Goal: Find specific page/section: Find specific page/section

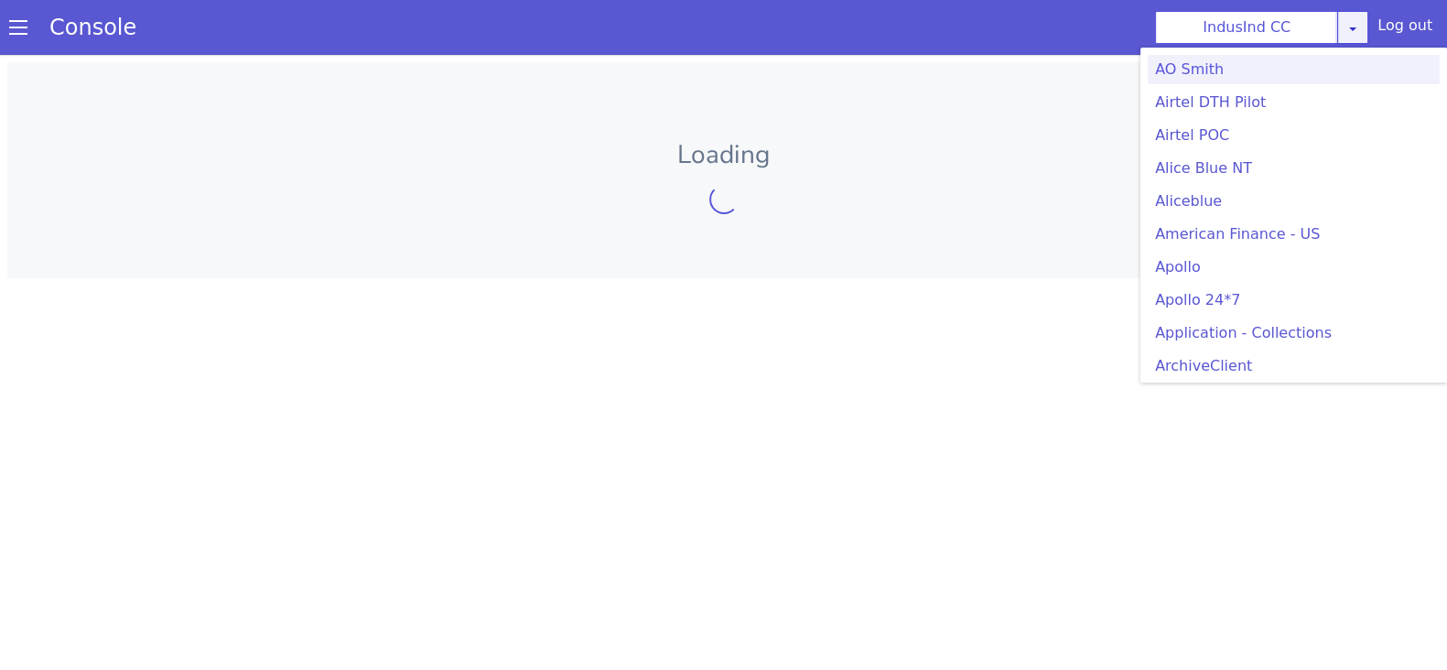
click at [1351, 27] on icon at bounding box center [1352, 28] width 15 height 15
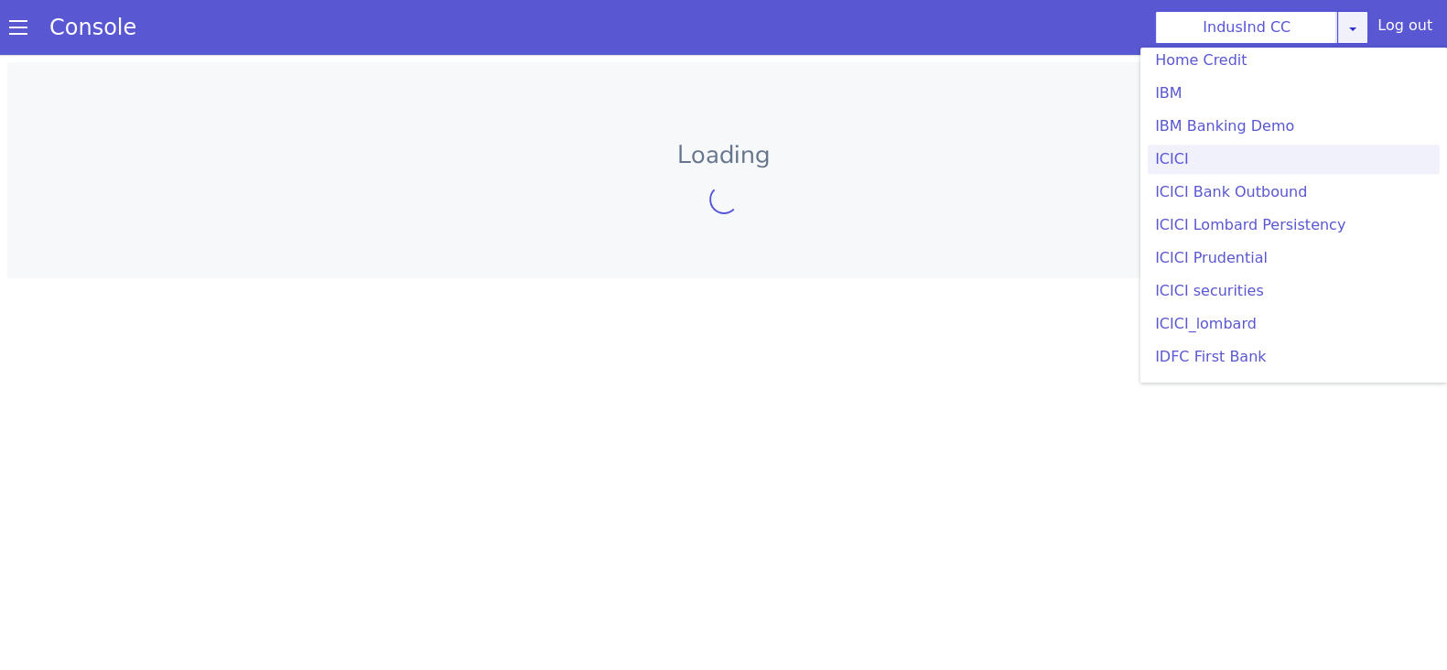
scroll to position [2005, 0]
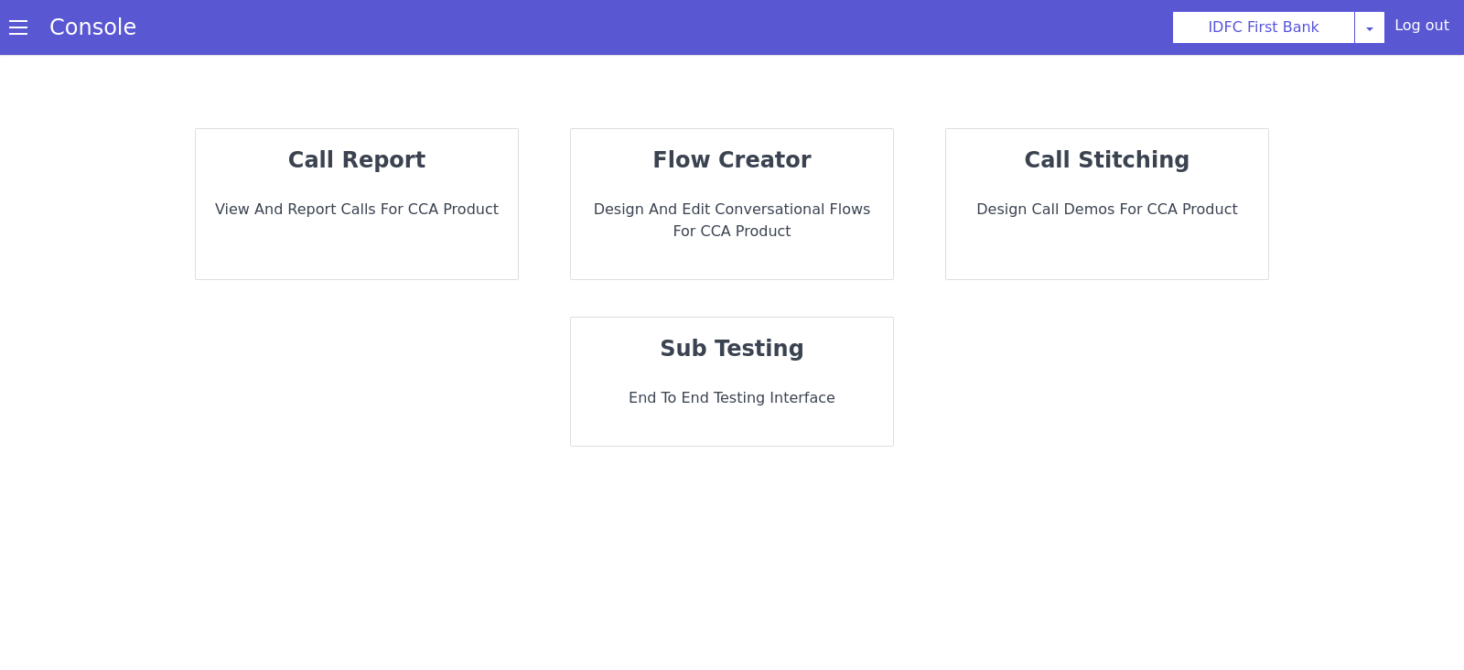
click at [350, 185] on div "call report View and report calls for CCA Product" at bounding box center [357, 204] width 322 height 150
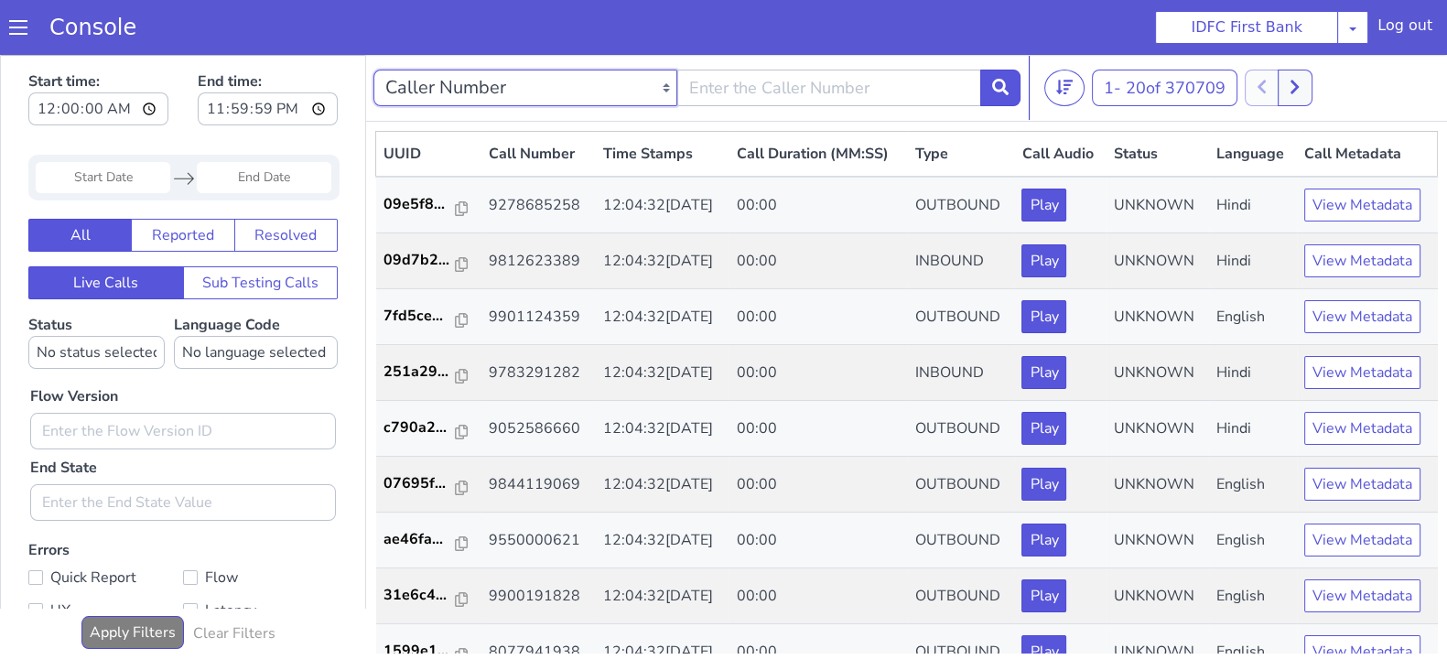
click at [604, 83] on select "Caller Number Call UUID Custom Parameter" at bounding box center [525, 88] width 304 height 37
select select "callUUID"
click at [373, 70] on select "Caller Number Call UUID Custom Parameter" at bounding box center [525, 88] width 304 height 37
click at [759, 84] on input "text" at bounding box center [829, 88] width 304 height 37
paste input "3ace2f75-64ec-4e87-9da4-6f504abe518f"
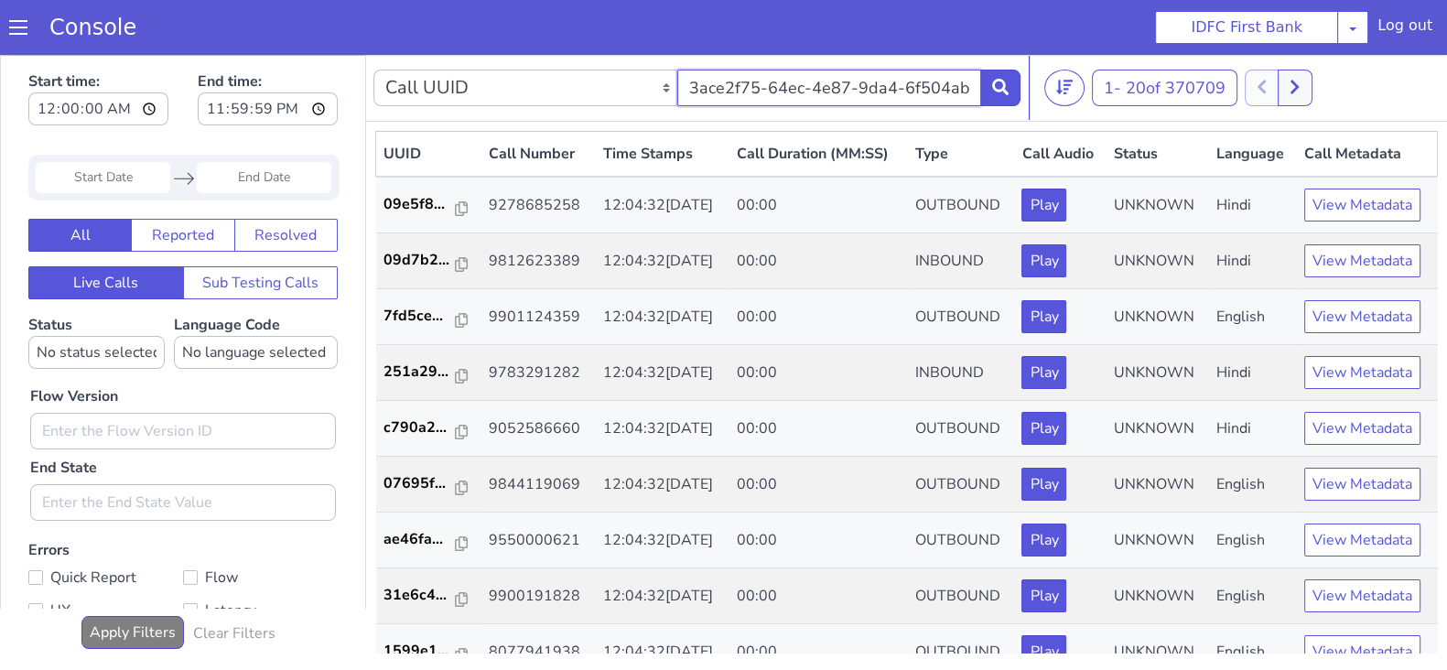
scroll to position [0, 37]
type input "3ace2f75-64ec-4e87-9da4-6f504abe518f"
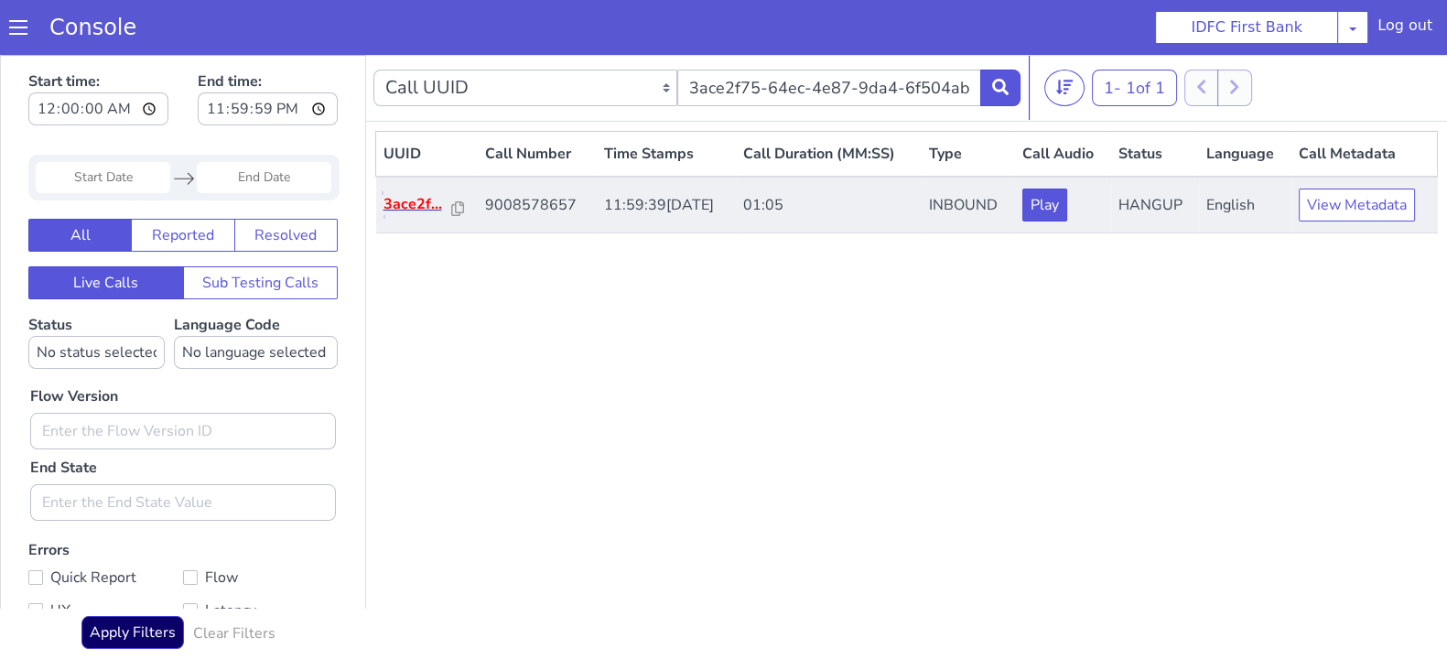
click at [411, 198] on p "3ace2f..." at bounding box center [418, 204] width 70 height 22
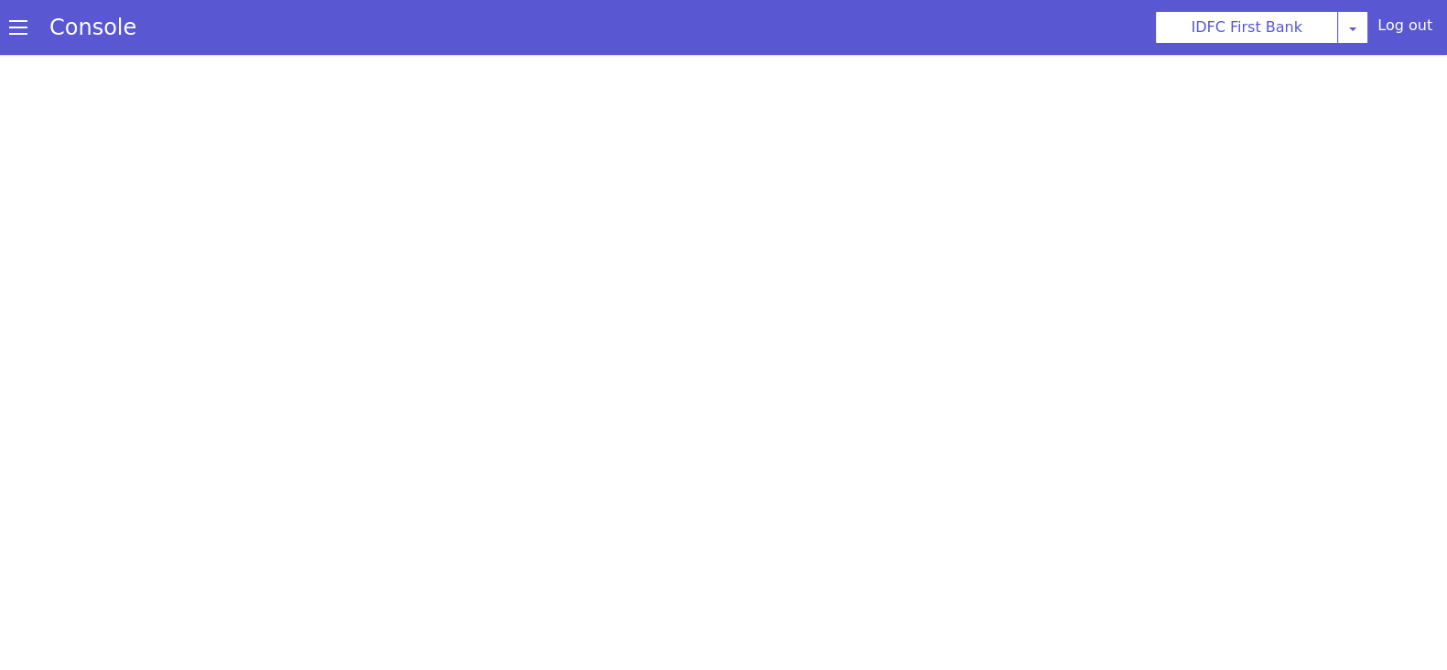
scroll to position [2, 0]
